Goal: Task Accomplishment & Management: Manage account settings

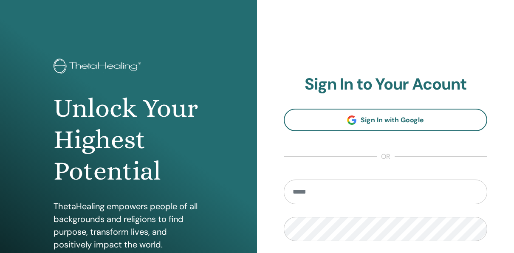
scroll to position [127, 0]
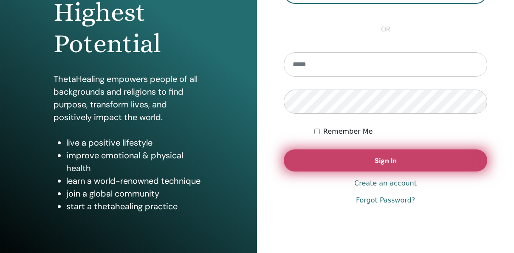
type input "**********"
click at [384, 161] on span "Sign In" at bounding box center [386, 160] width 22 height 9
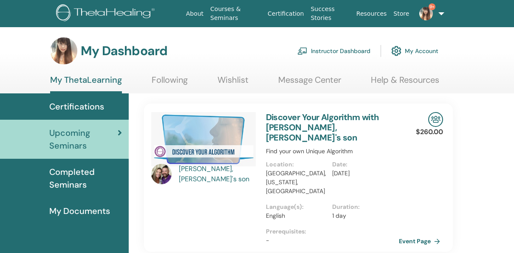
click at [357, 52] on link "Instructor Dashboard" at bounding box center [333, 51] width 73 height 19
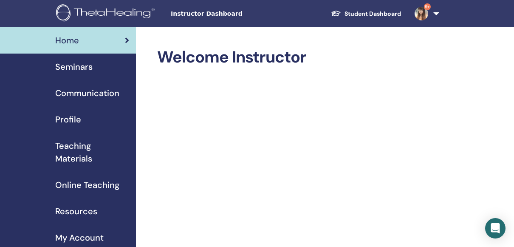
click at [76, 143] on span "Teaching Materials" at bounding box center [92, 151] width 74 height 25
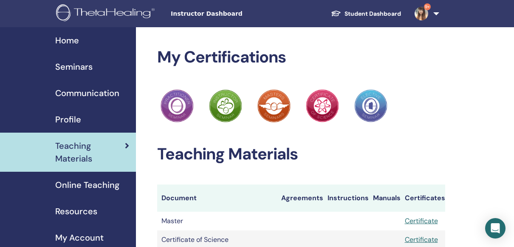
click at [106, 9] on img at bounding box center [107, 13] width 102 height 19
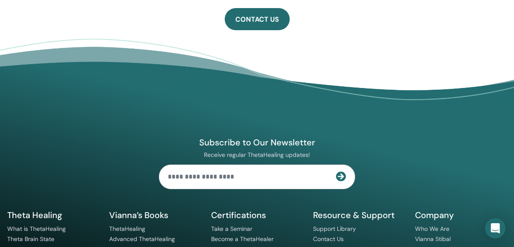
scroll to position [646, 0]
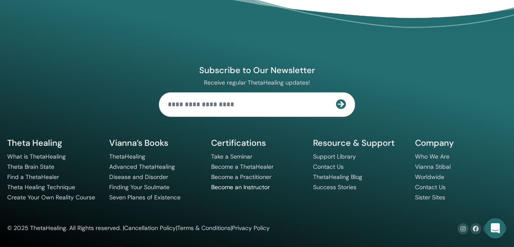
click at [255, 185] on link "Become an Instructor" at bounding box center [240, 187] width 59 height 8
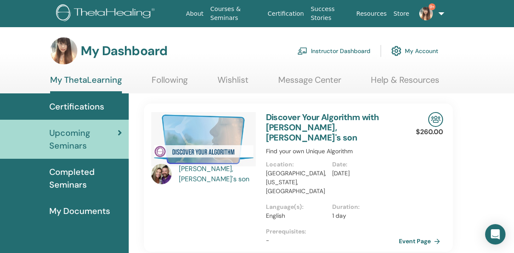
click at [343, 50] on link "Instructor Dashboard" at bounding box center [333, 51] width 73 height 19
click at [393, 81] on link "Help & Resources" at bounding box center [405, 83] width 68 height 17
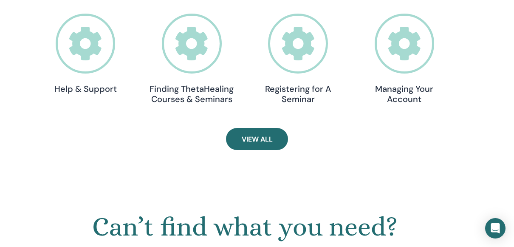
scroll to position [319, 0]
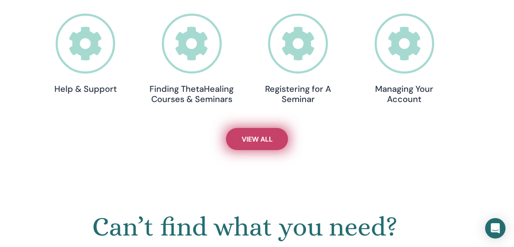
click at [247, 135] on span "View All" at bounding box center [257, 139] width 31 height 9
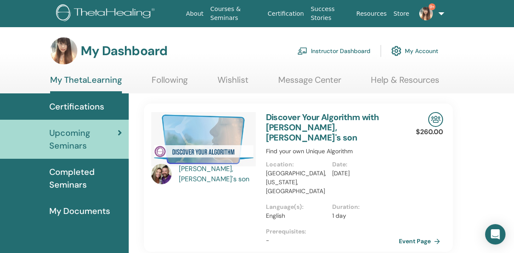
click at [327, 49] on link "Instructor Dashboard" at bounding box center [333, 51] width 73 height 19
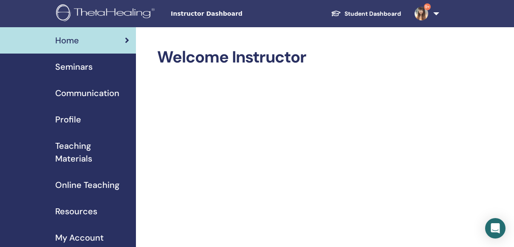
click at [86, 184] on span "Online Teaching" at bounding box center [87, 184] width 64 height 13
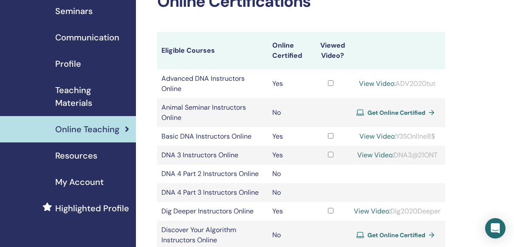
scroll to position [85, 0]
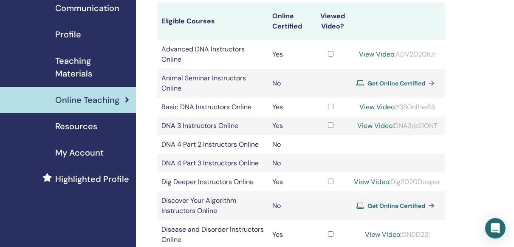
click at [325, 121] on td at bounding box center [330, 125] width 39 height 19
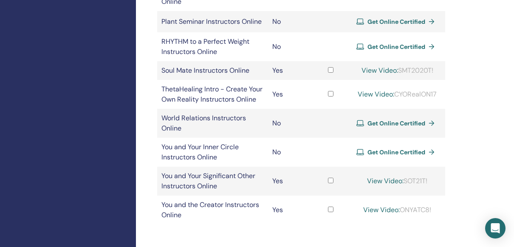
scroll to position [510, 0]
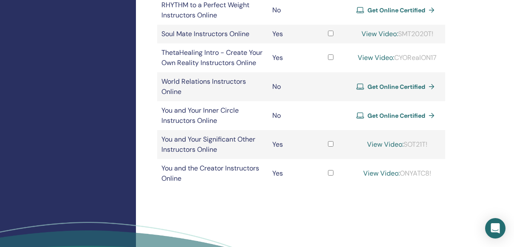
click at [382, 90] on span "Get Online Certified" at bounding box center [396, 87] width 58 height 8
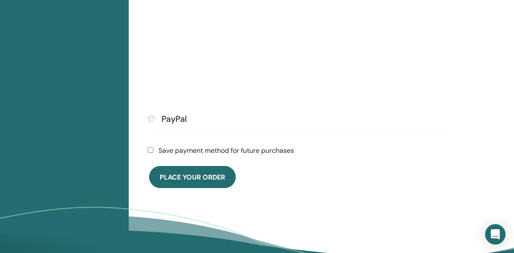
scroll to position [358, 0]
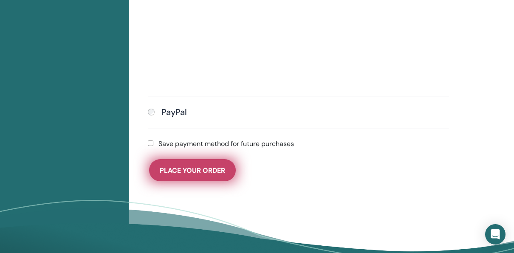
click at [195, 170] on span "Place Your Order" at bounding box center [192, 170] width 65 height 9
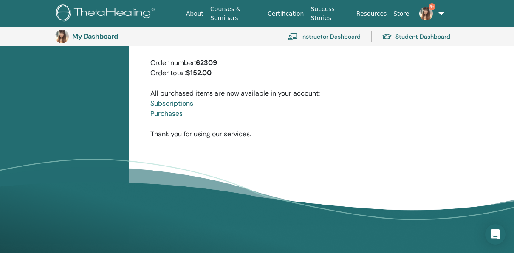
scroll to position [104, 0]
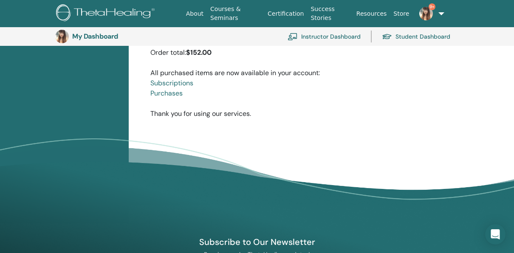
click at [184, 84] on link "Subscriptions" at bounding box center [171, 83] width 43 height 9
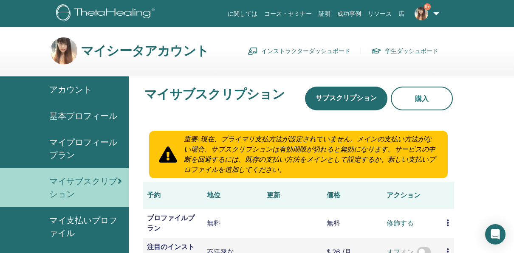
click at [313, 50] on font "インストラクターダッシュボード" at bounding box center [305, 51] width 89 height 8
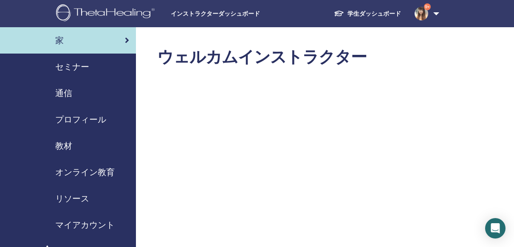
click at [69, 140] on span "教材" at bounding box center [63, 145] width 17 height 13
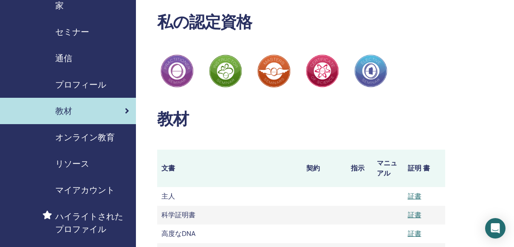
scroll to position [127, 0]
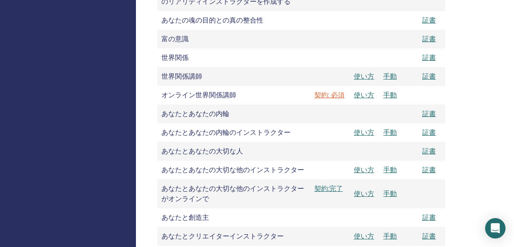
scroll to position [1402, 0]
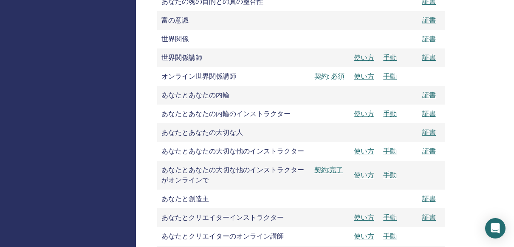
click at [333, 76] on link "契約: 必須" at bounding box center [329, 76] width 31 height 10
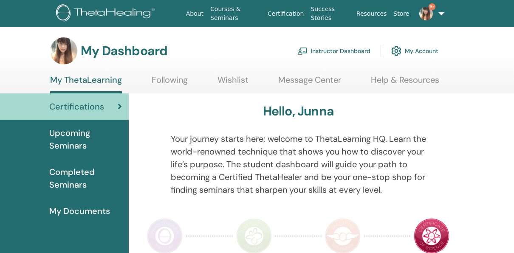
click at [349, 49] on link "Instructor Dashboard" at bounding box center [333, 51] width 73 height 19
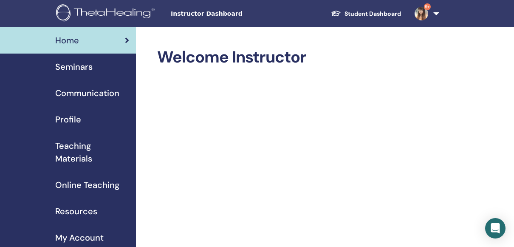
click at [430, 13] on span "9+" at bounding box center [421, 13] width 20 height 7
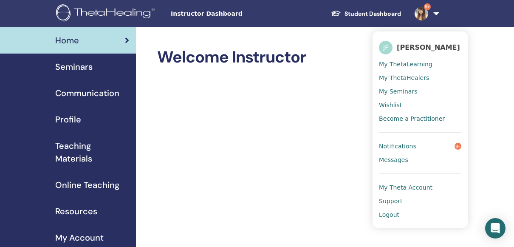
click at [394, 92] on span "My Seminars" at bounding box center [398, 91] width 38 height 8
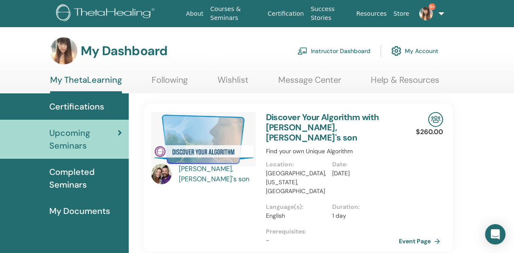
click at [346, 53] on link "Instructor Dashboard" at bounding box center [333, 51] width 73 height 19
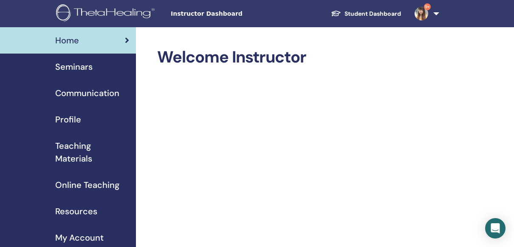
click at [77, 142] on span "Teaching Materials" at bounding box center [92, 151] width 74 height 25
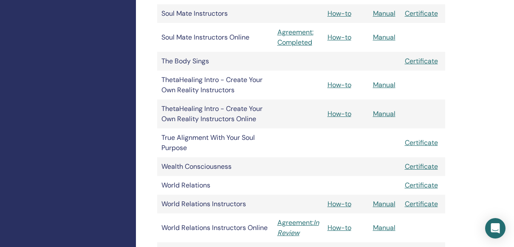
scroll to position [1402, 0]
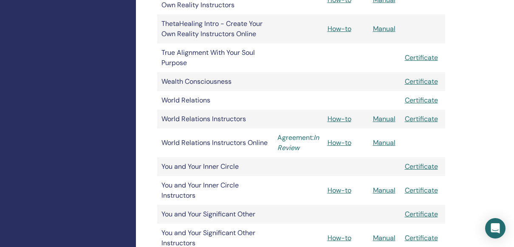
click at [309, 133] on link "Agreement: In Review" at bounding box center [298, 143] width 42 height 20
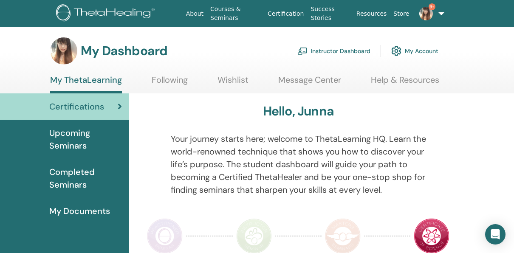
click at [348, 53] on link "Instructor Dashboard" at bounding box center [333, 51] width 73 height 19
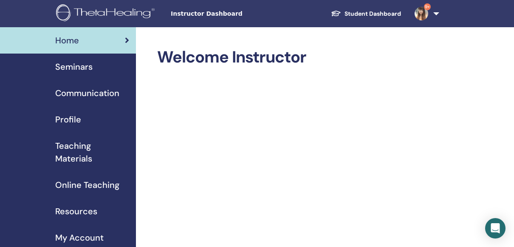
click at [84, 160] on span "Teaching Materials" at bounding box center [92, 151] width 74 height 25
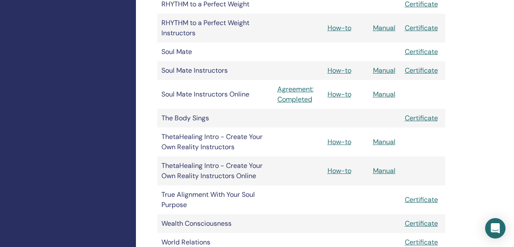
scroll to position [1317, 0]
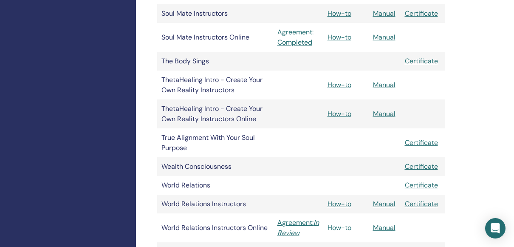
click at [344, 223] on link "How-to" at bounding box center [339, 227] width 24 height 9
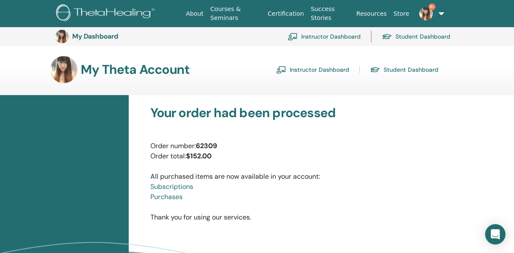
scroll to position [104, 0]
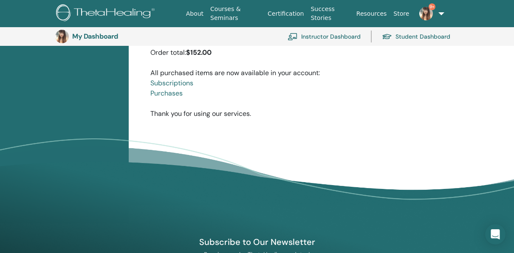
click at [346, 36] on link "Instructor Dashboard" at bounding box center [324, 36] width 73 height 19
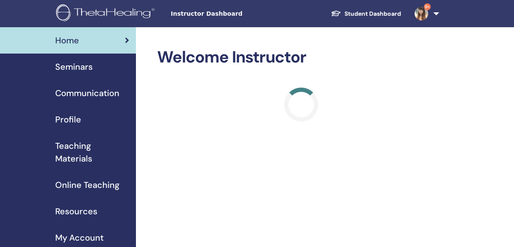
click at [80, 63] on span "Seminars" at bounding box center [73, 66] width 37 height 13
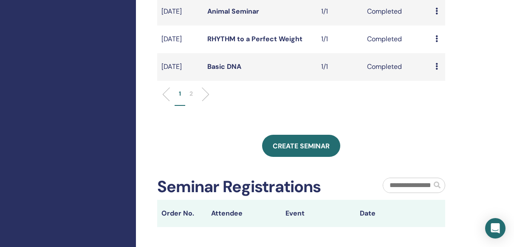
scroll to position [425, 0]
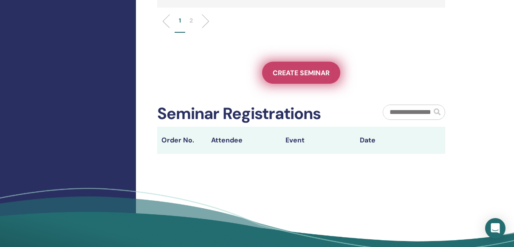
click at [327, 84] on link "Create seminar" at bounding box center [301, 73] width 78 height 22
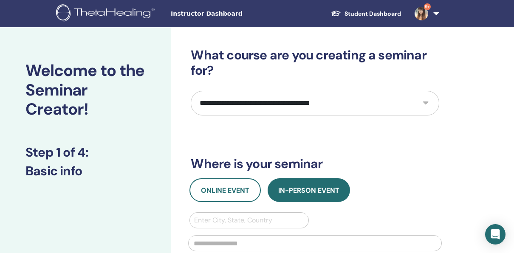
click at [337, 107] on select "**********" at bounding box center [315, 103] width 248 height 25
select select "**"
click at [191, 91] on select "**********" at bounding box center [315, 103] width 248 height 25
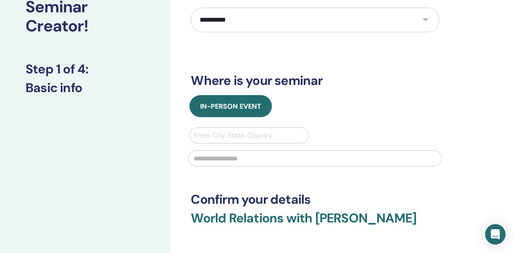
scroll to position [85, 0]
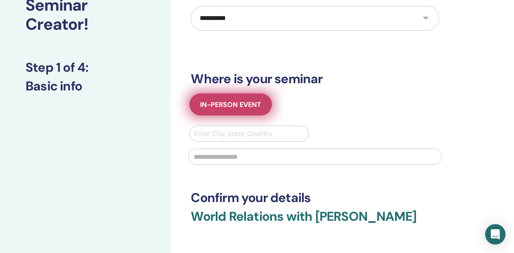
click at [256, 102] on span "In-Person Event" at bounding box center [230, 104] width 61 height 9
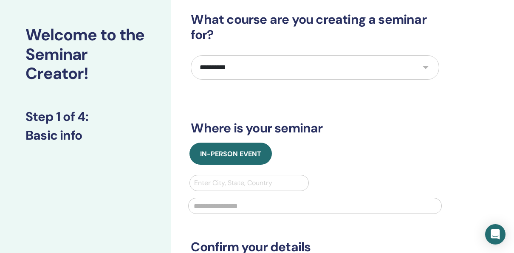
scroll to position [0, 0]
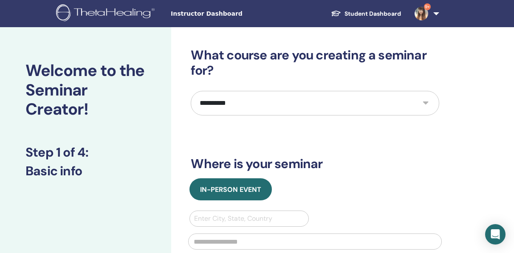
click at [210, 16] on span "Instructor Dashboard" at bounding box center [234, 13] width 127 height 9
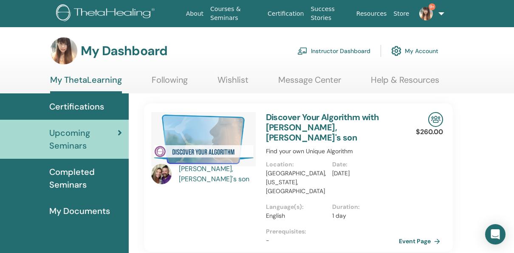
click at [351, 49] on link "Instructor Dashboard" at bounding box center [333, 51] width 73 height 19
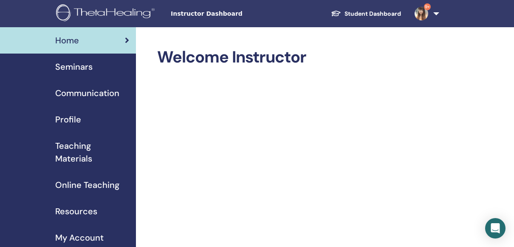
click at [85, 159] on span "Teaching Materials" at bounding box center [92, 151] width 74 height 25
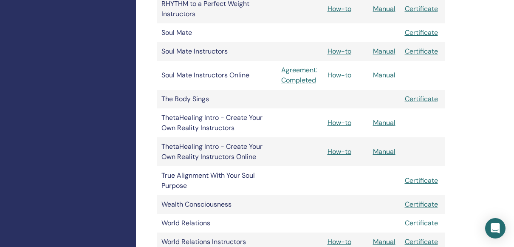
scroll to position [1317, 0]
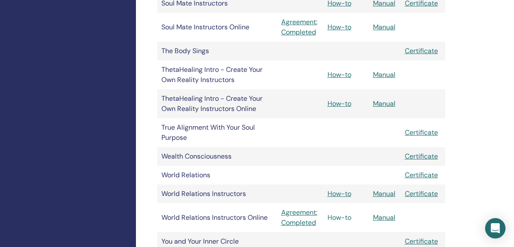
click at [346, 213] on link "How-to" at bounding box center [339, 217] width 24 height 9
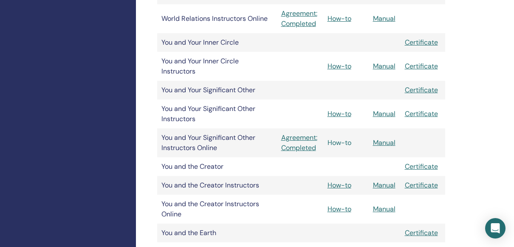
scroll to position [1486, 0]
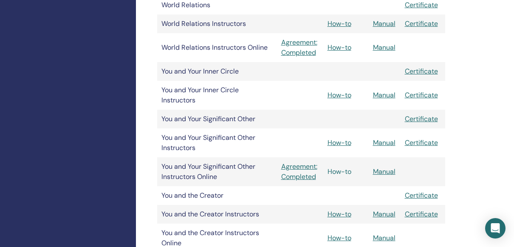
click at [344, 167] on link "How-to" at bounding box center [339, 171] width 24 height 9
